Goal: Task Accomplishment & Management: Manage account settings

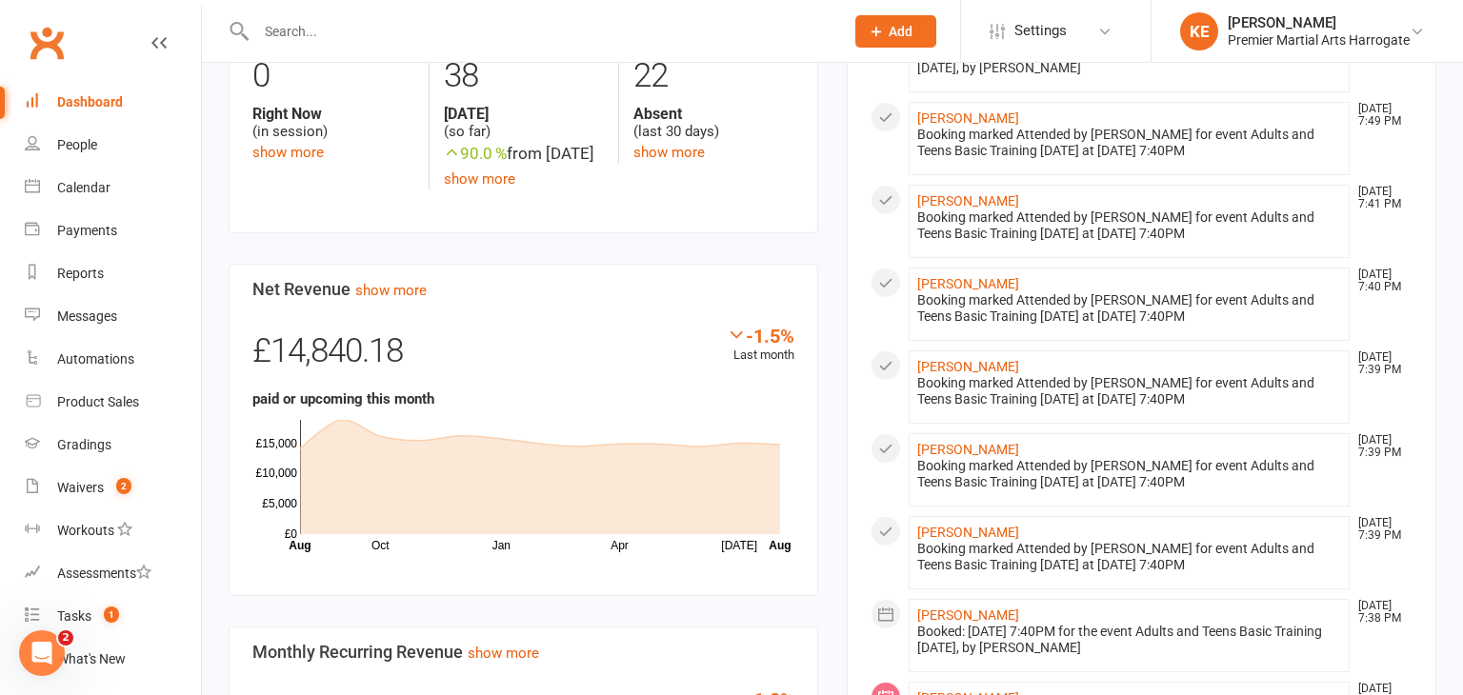
scroll to position [518, 0]
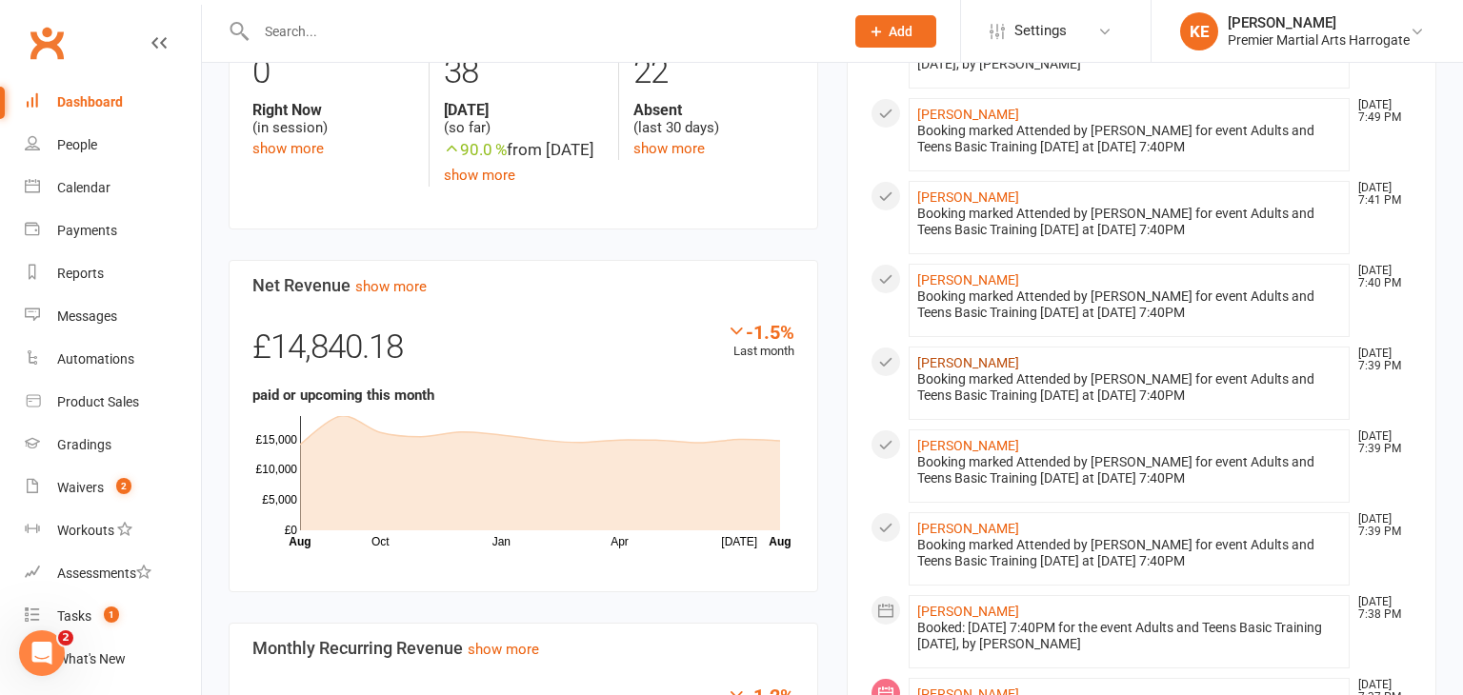
click at [957, 357] on link "[PERSON_NAME]" at bounding box center [968, 362] width 102 height 15
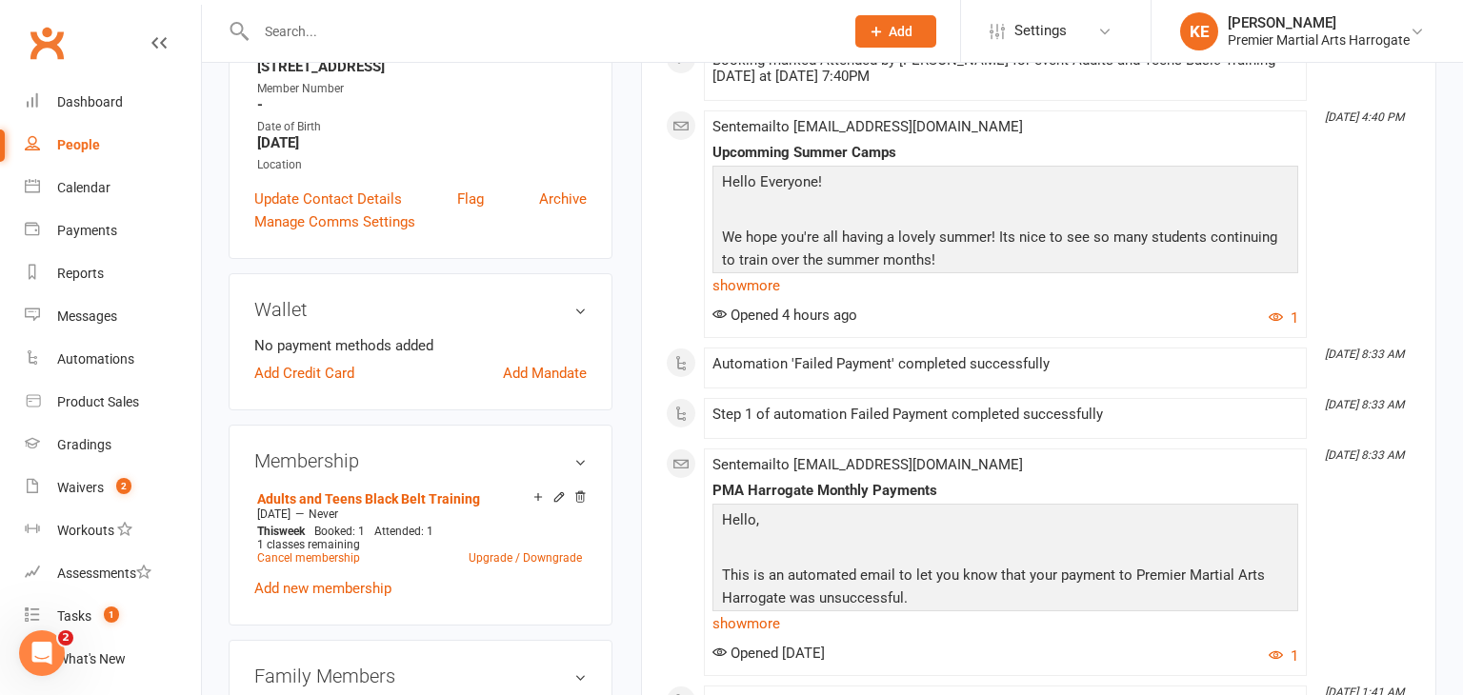
scroll to position [410, 0]
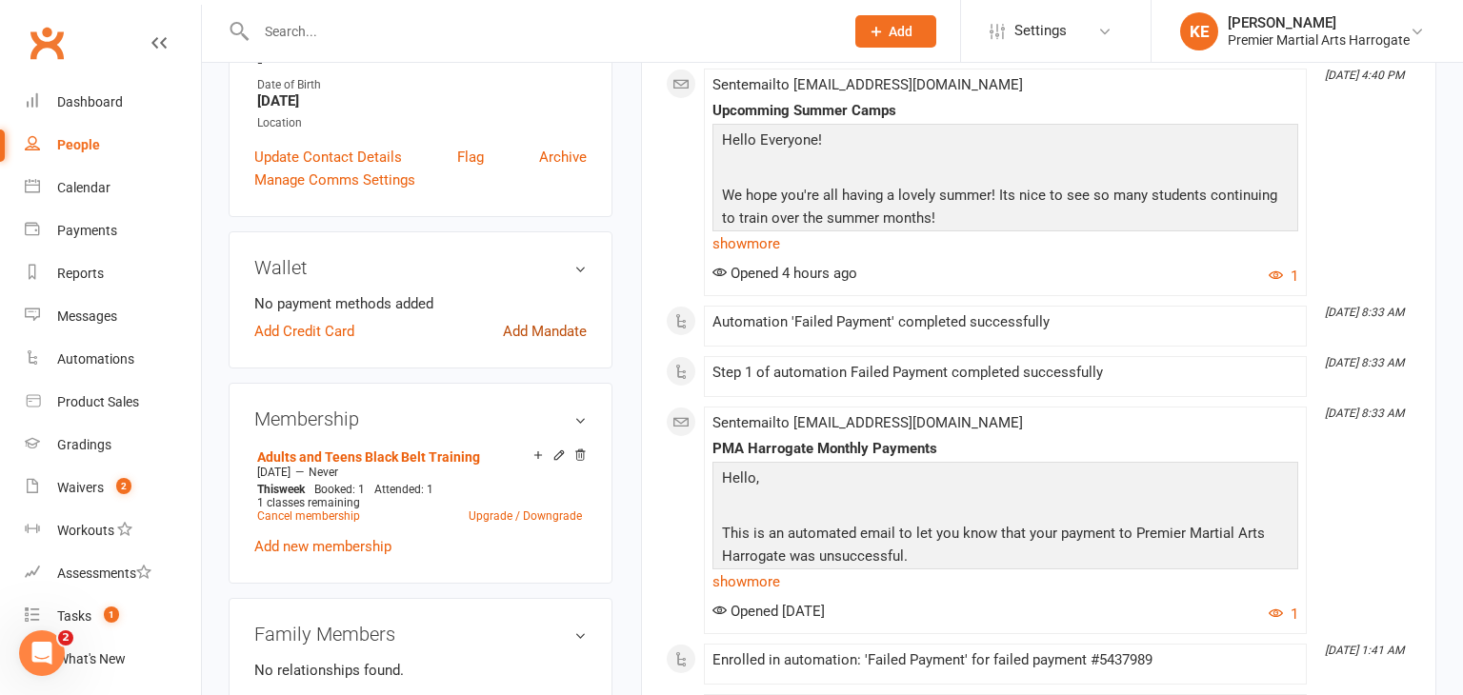
click at [547, 341] on link "Add Mandate" at bounding box center [545, 331] width 84 height 23
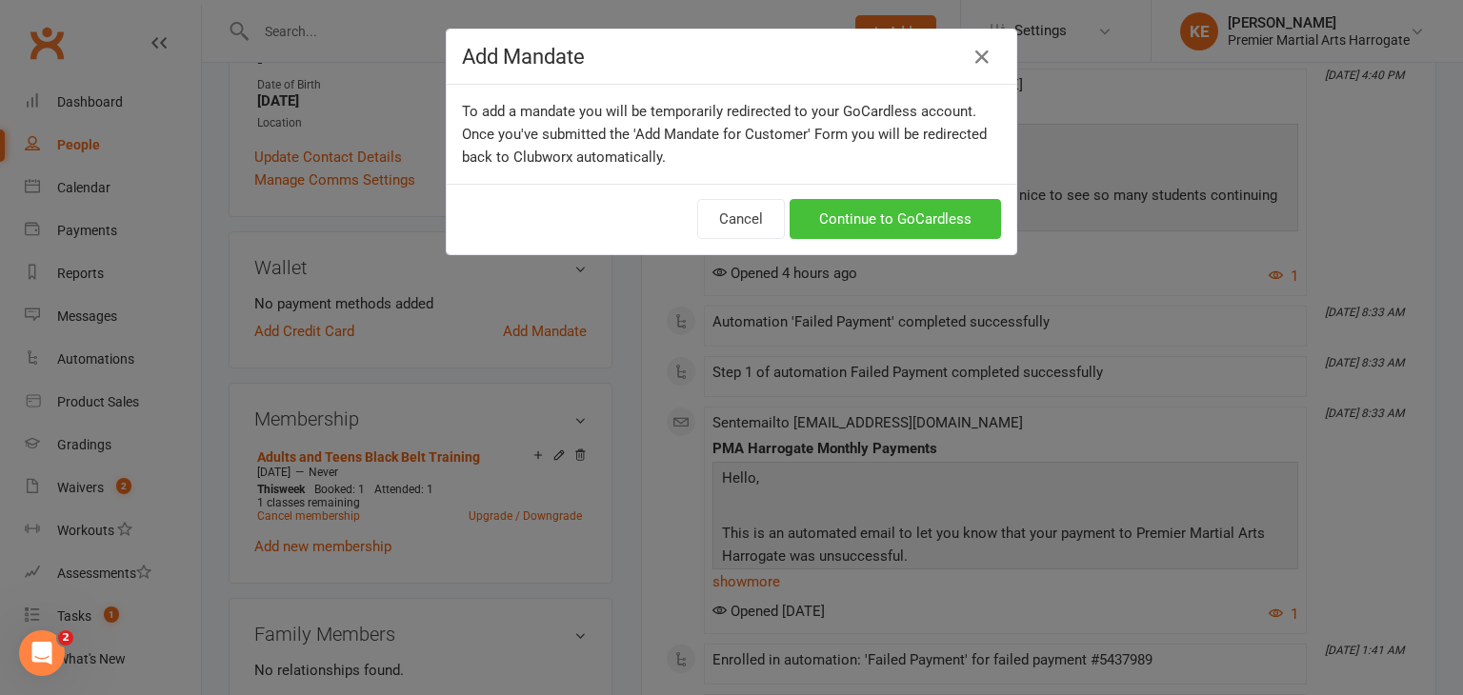
click at [914, 217] on link "Continue to GoCardless" at bounding box center [895, 219] width 211 height 40
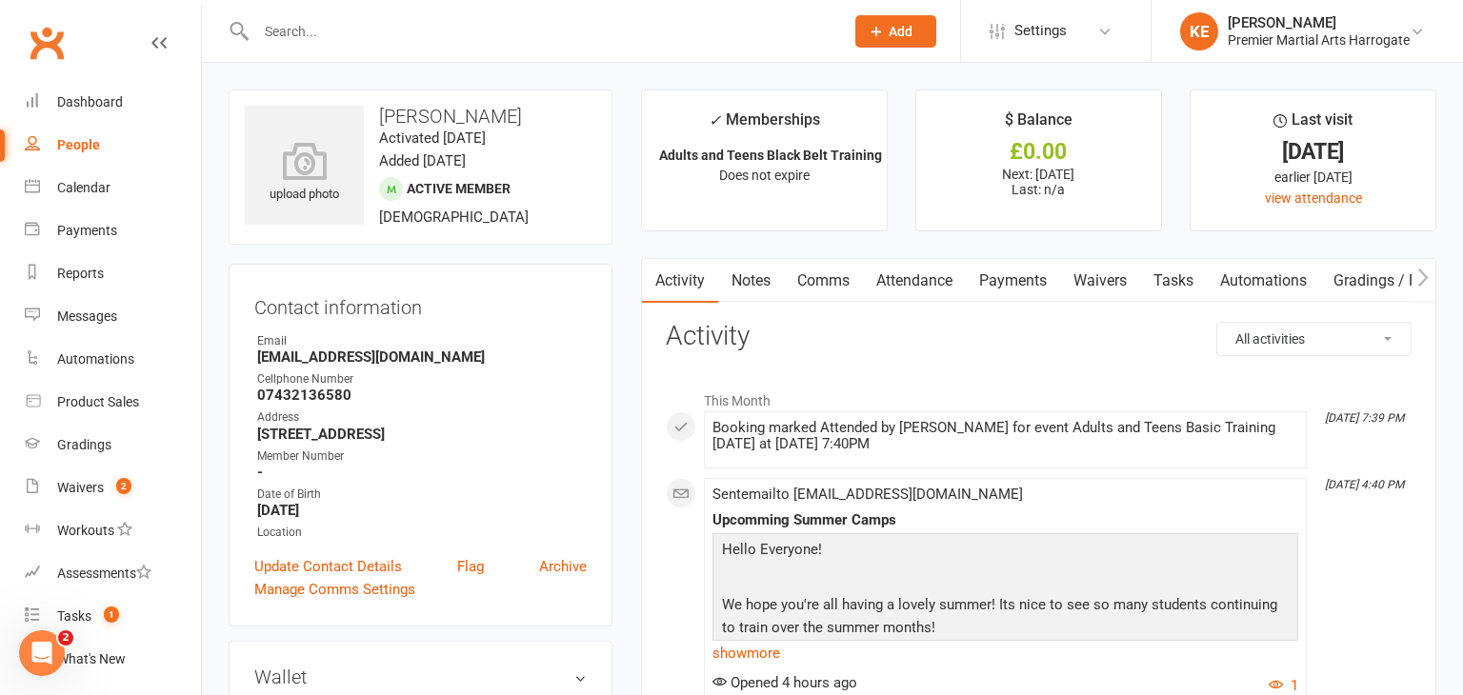
click at [1013, 287] on link "Payments" at bounding box center [1013, 281] width 94 height 44
